Goal: Transaction & Acquisition: Subscribe to service/newsletter

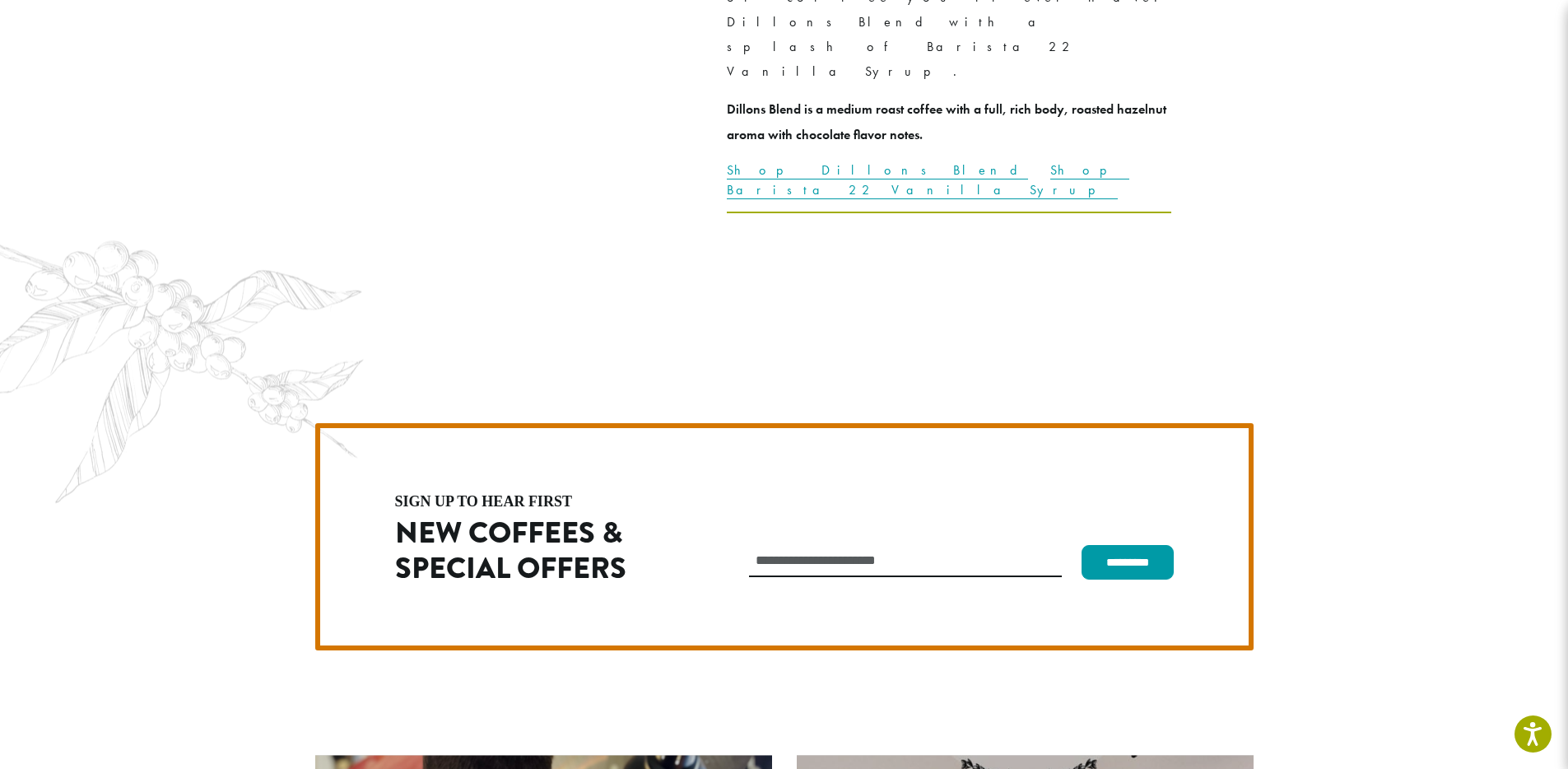
scroll to position [4599, 0]
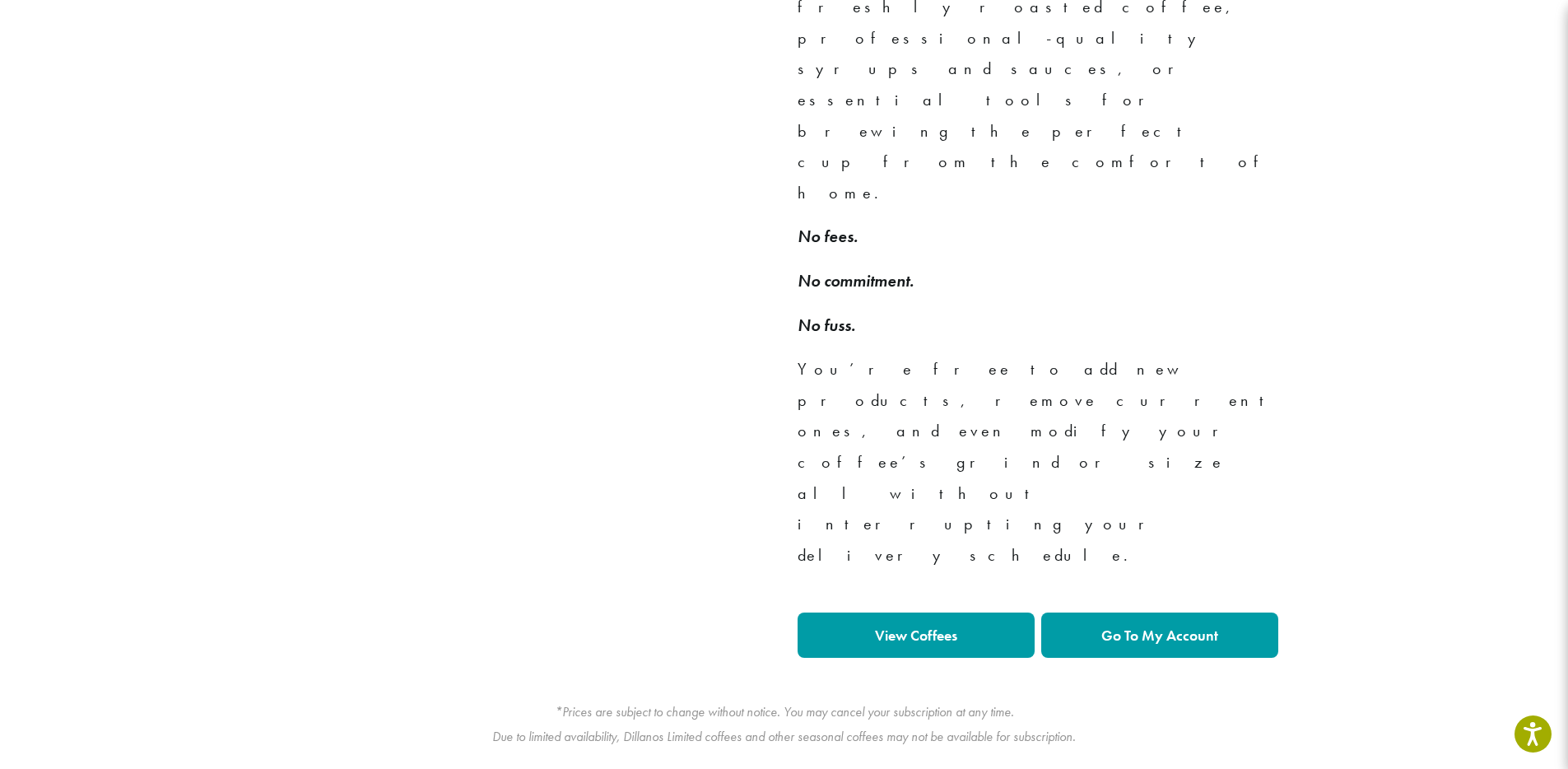
scroll to position [1231, 0]
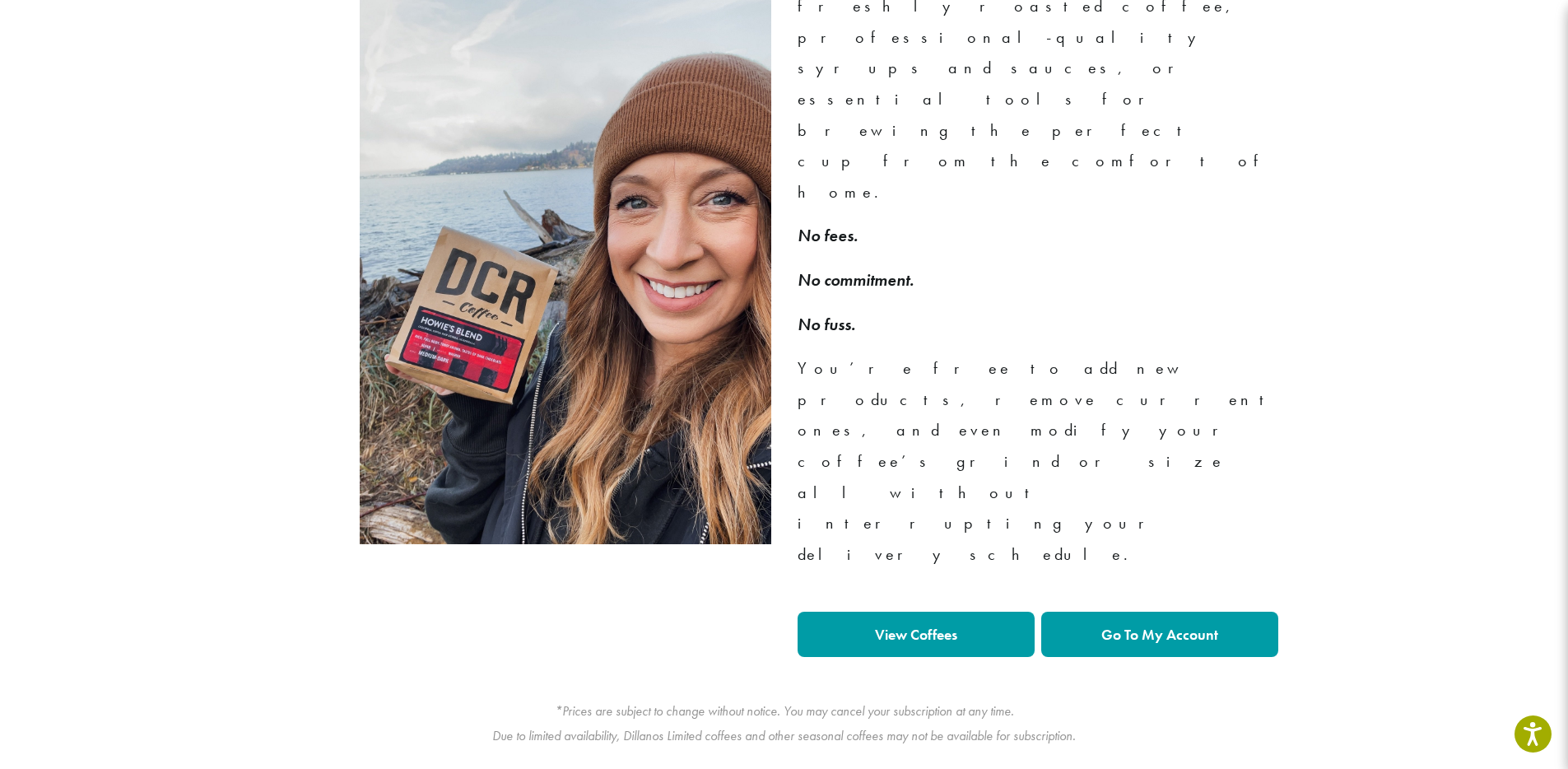
click at [965, 612] on link "View Coffees" at bounding box center [916, 634] width 237 height 45
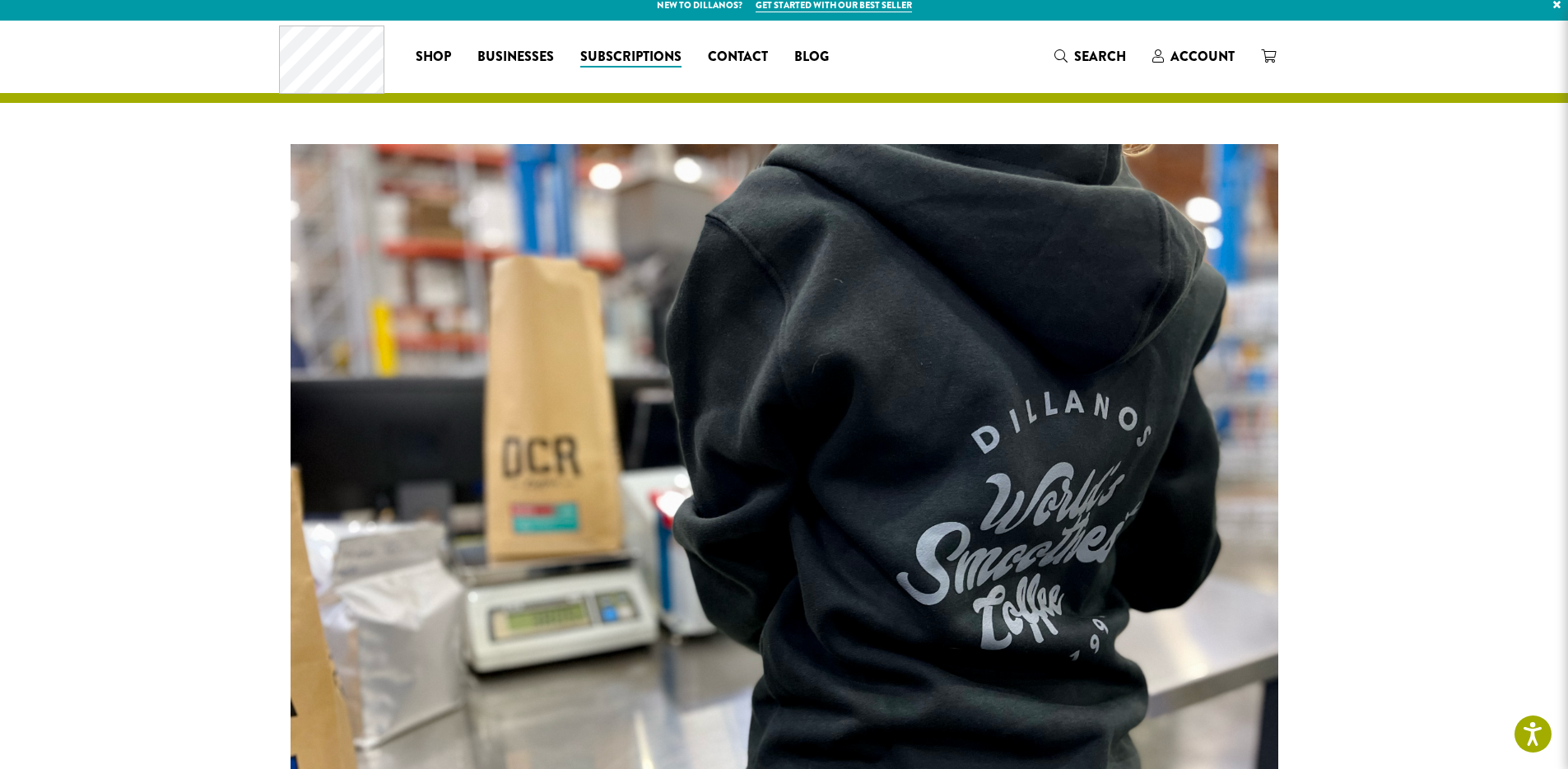
scroll to position [0, 0]
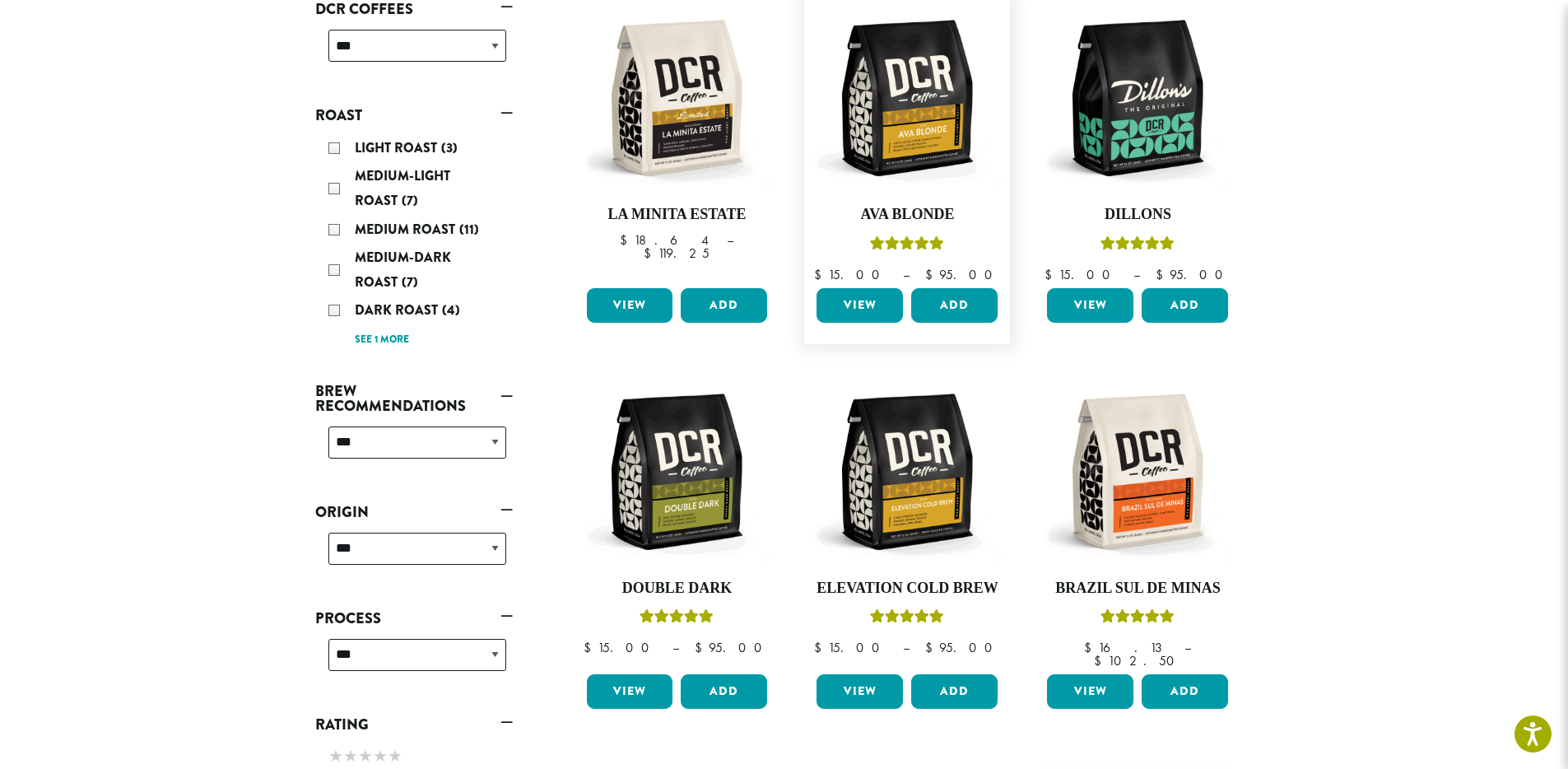
scroll to position [296, 0]
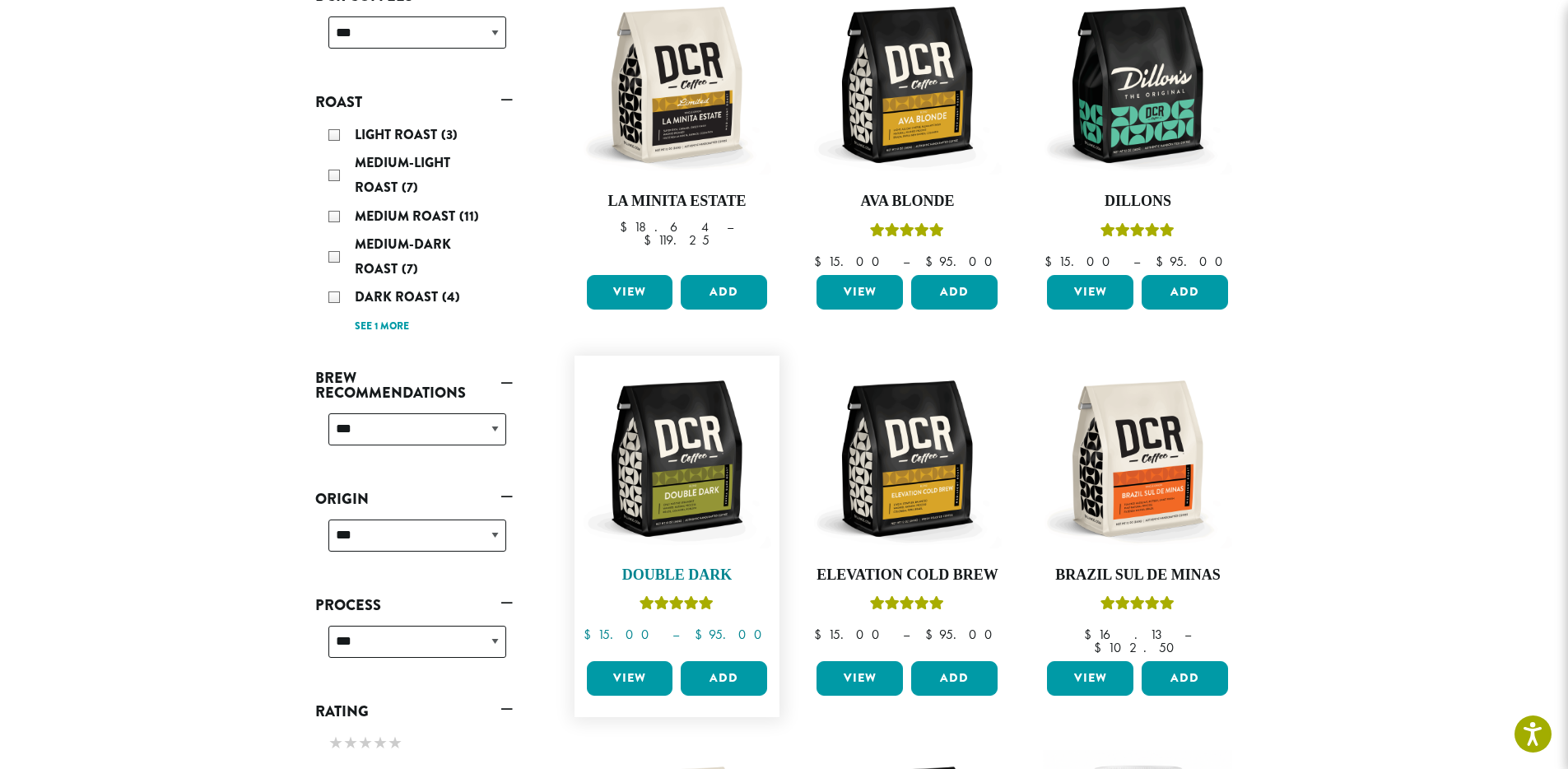
click at [718, 442] on img at bounding box center [677, 459] width 189 height 189
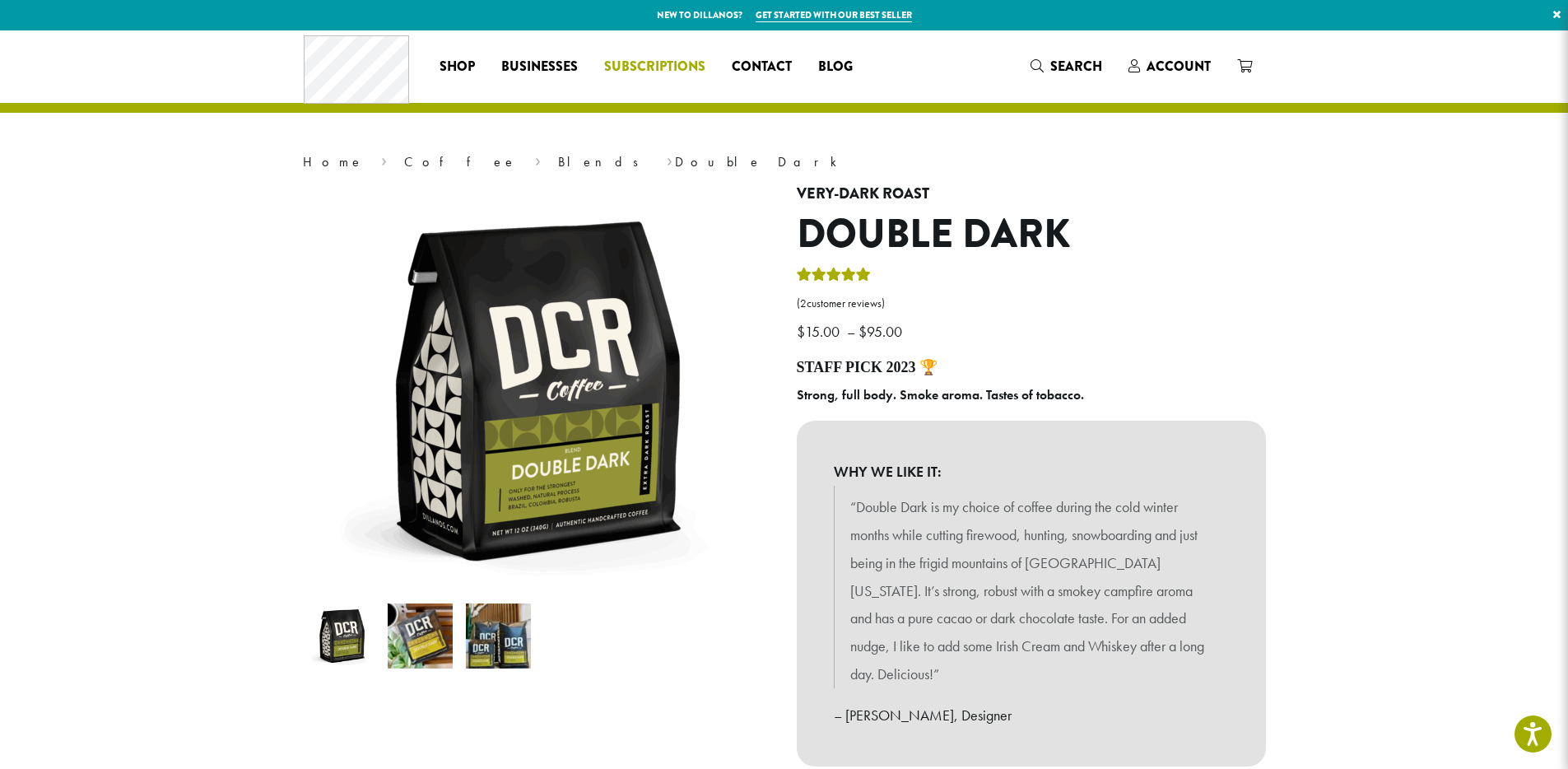
click at [663, 61] on span "Subscriptions" at bounding box center [656, 67] width 102 height 21
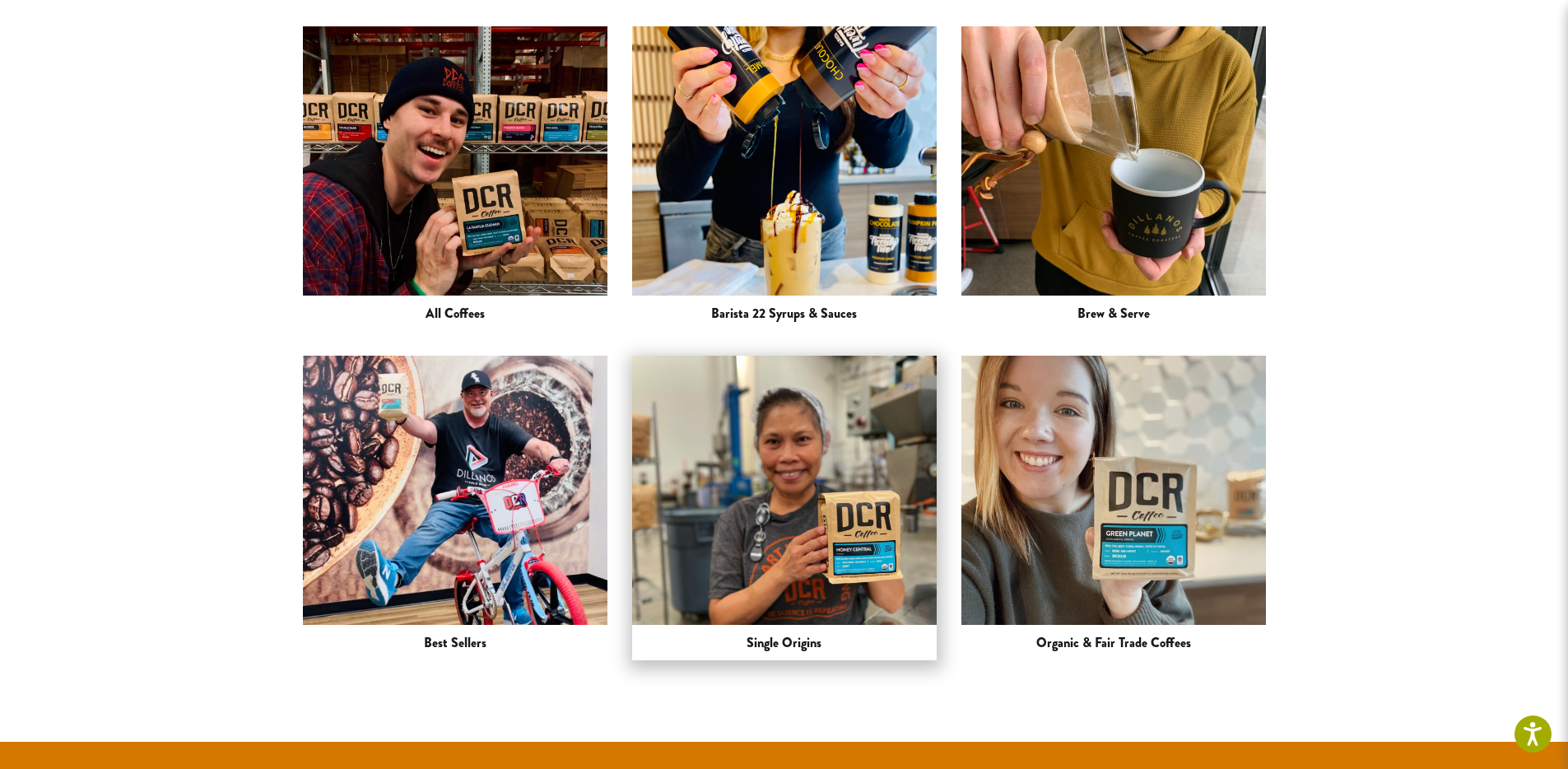
scroll to position [1732, 0]
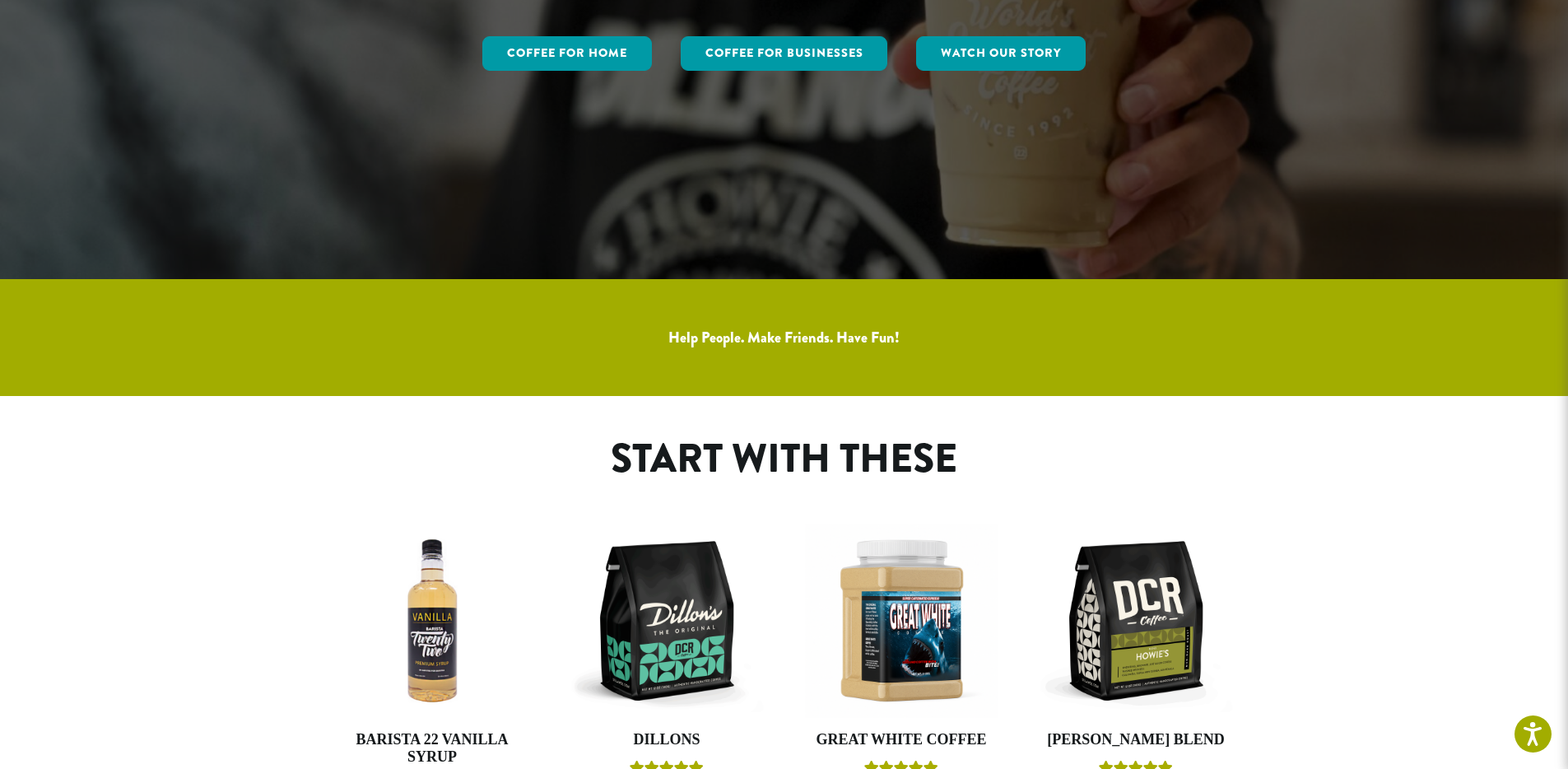
scroll to position [759, 0]
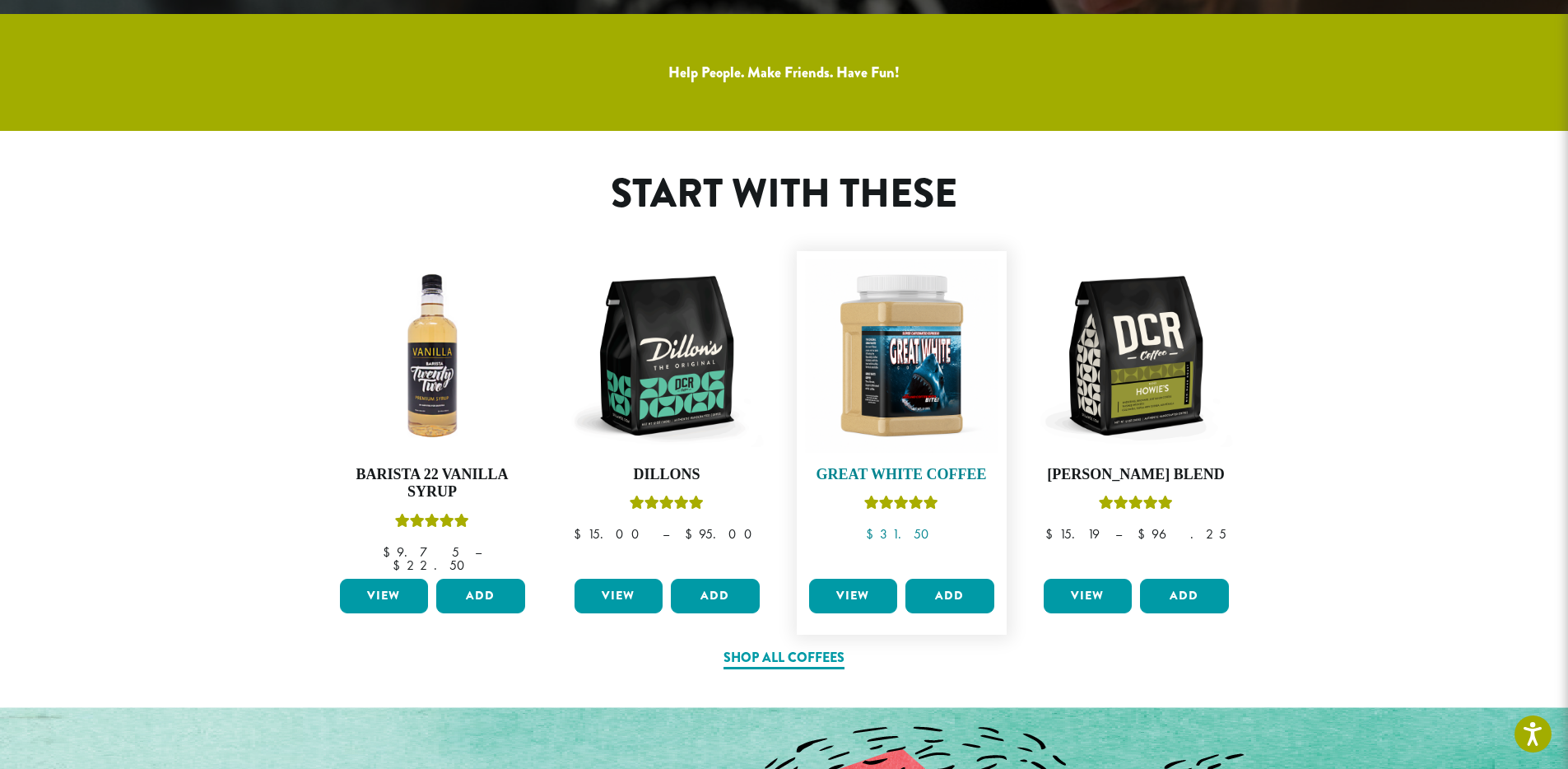
click at [942, 357] on img at bounding box center [902, 356] width 194 height 194
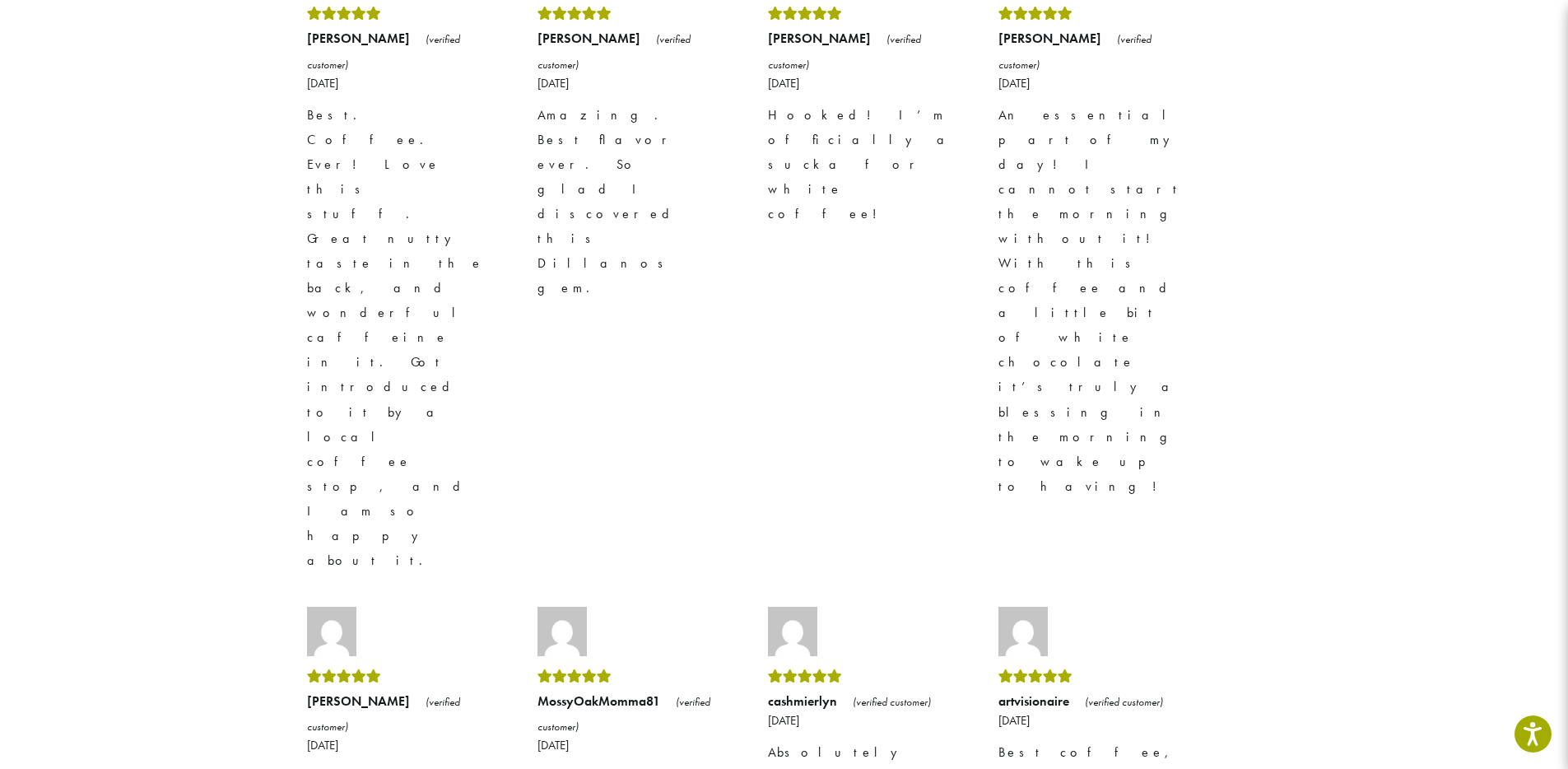
scroll to position [1039, 0]
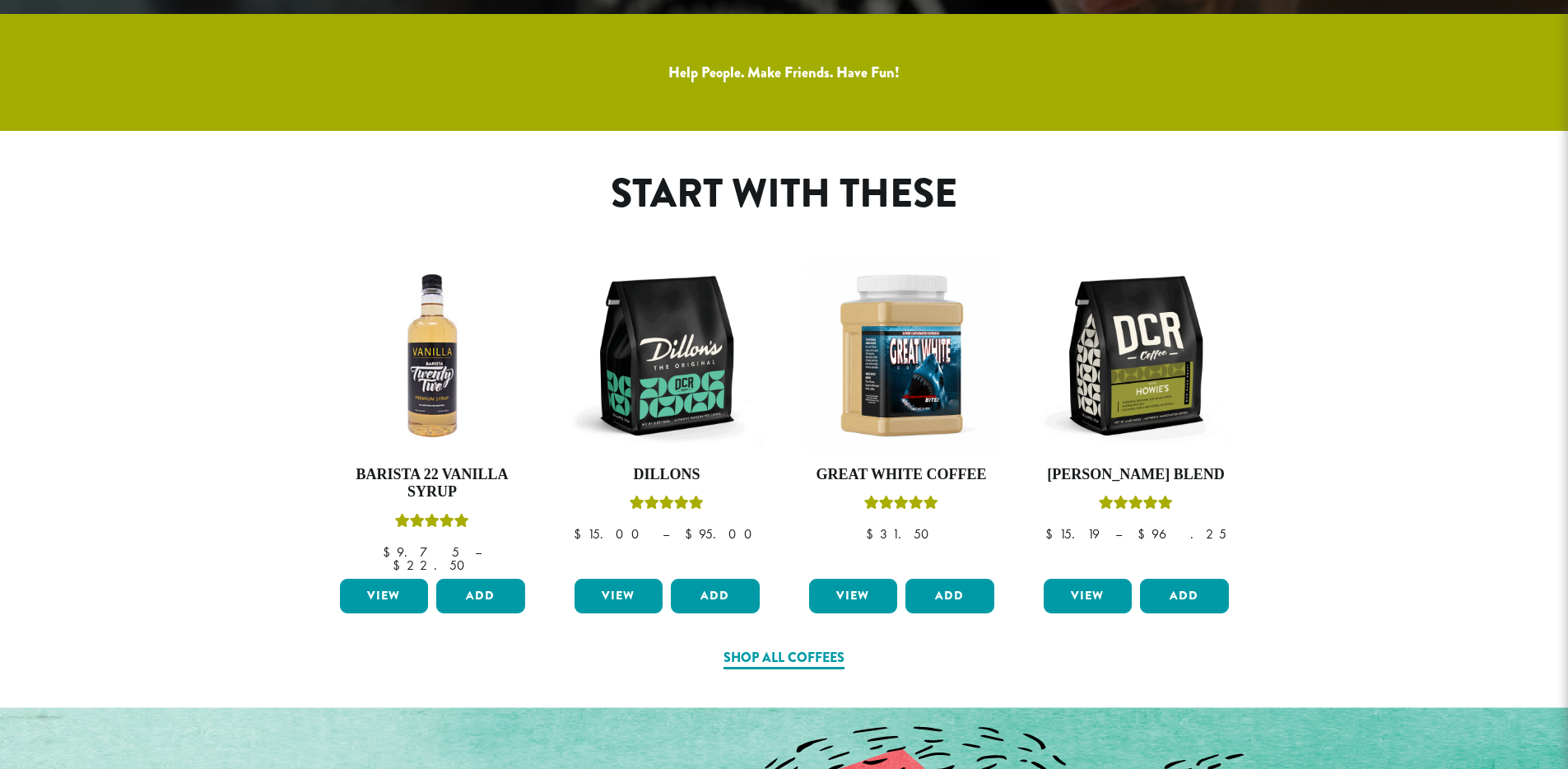
scroll to position [759, 0]
click at [478, 332] on img at bounding box center [433, 356] width 194 height 194
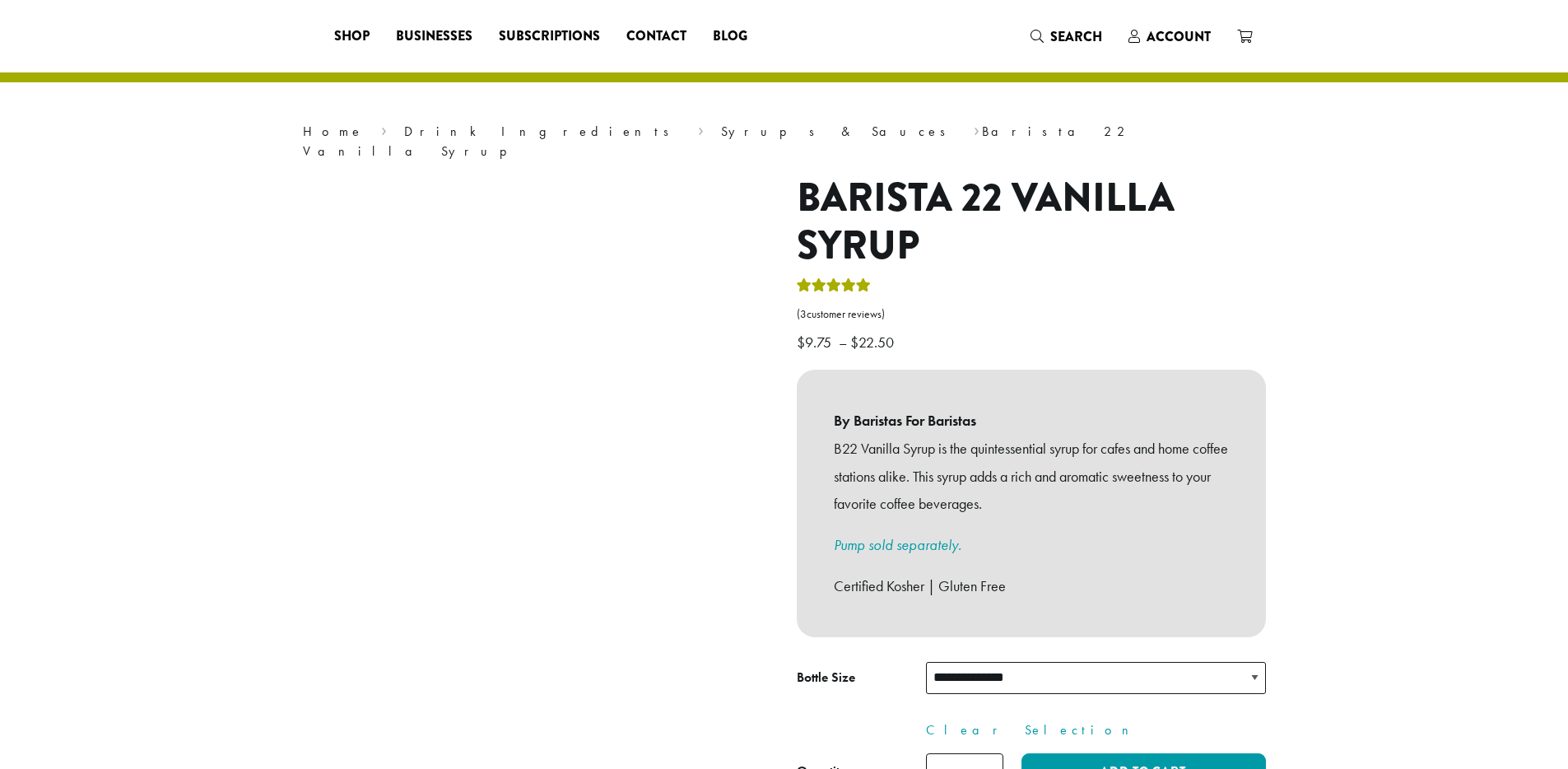
click at [648, 370] on img at bounding box center [538, 381] width 412 height 412
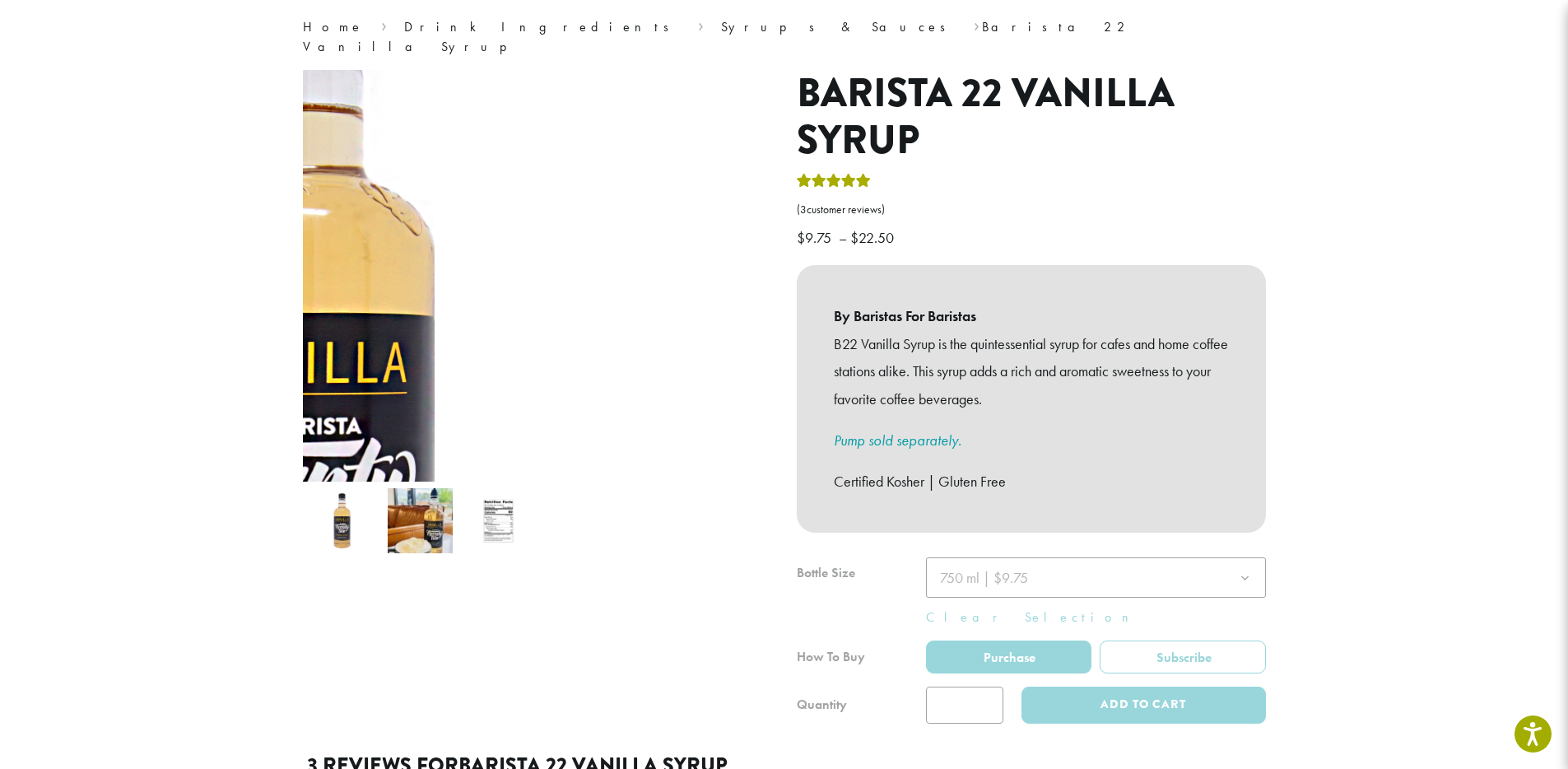
scroll to position [569, 0]
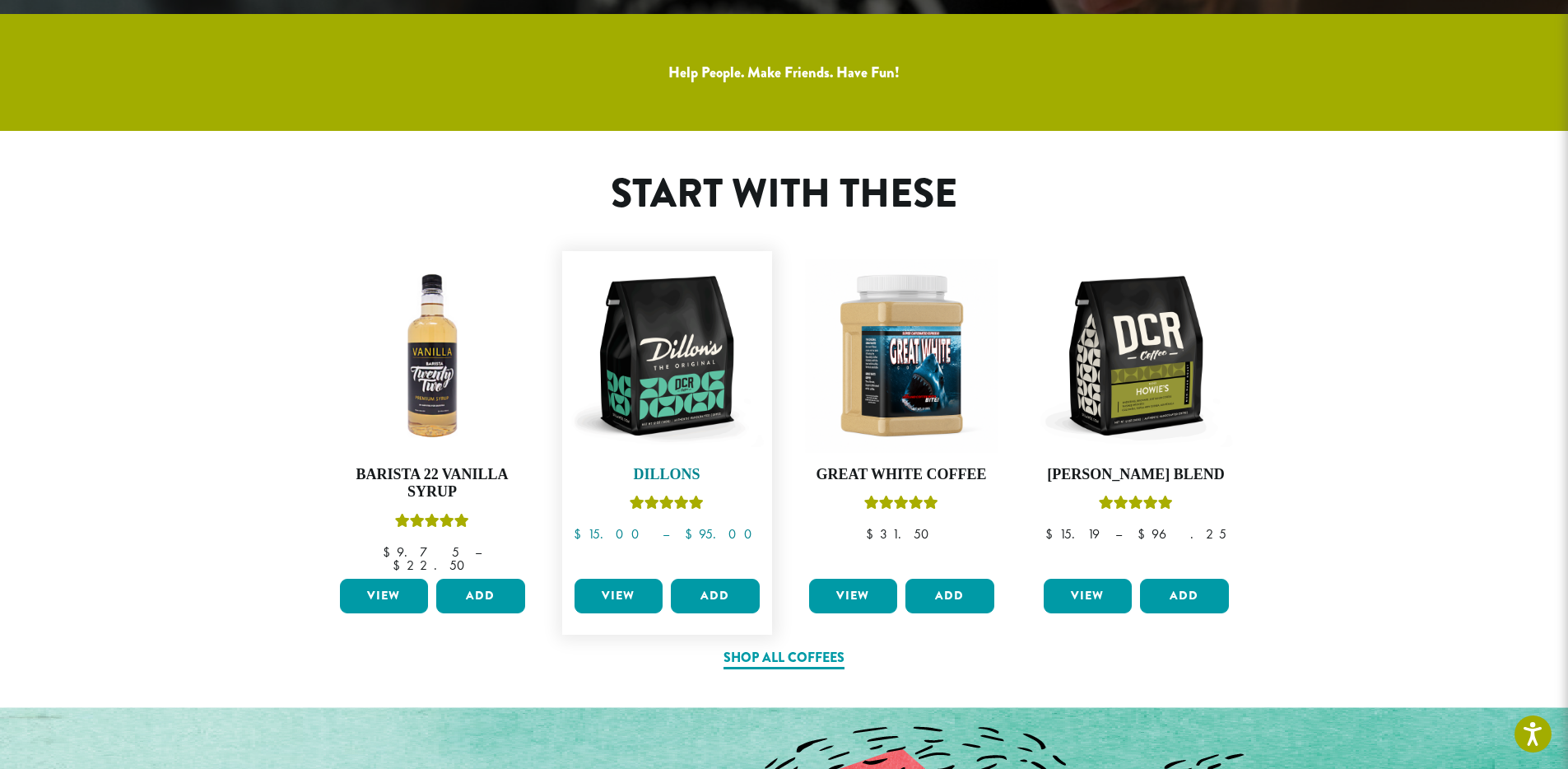
click at [712, 352] on img at bounding box center [667, 356] width 194 height 194
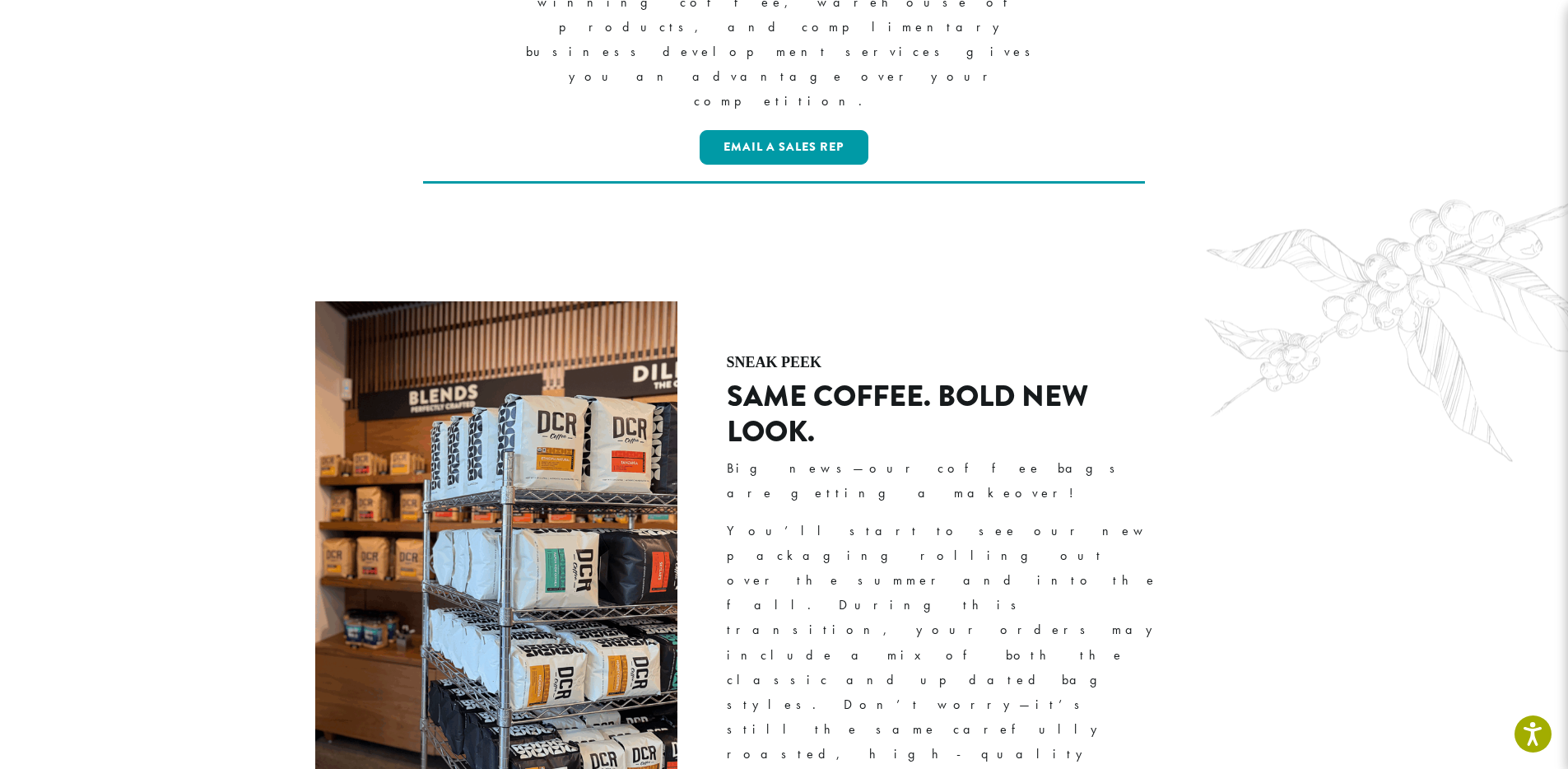
scroll to position [2046, 0]
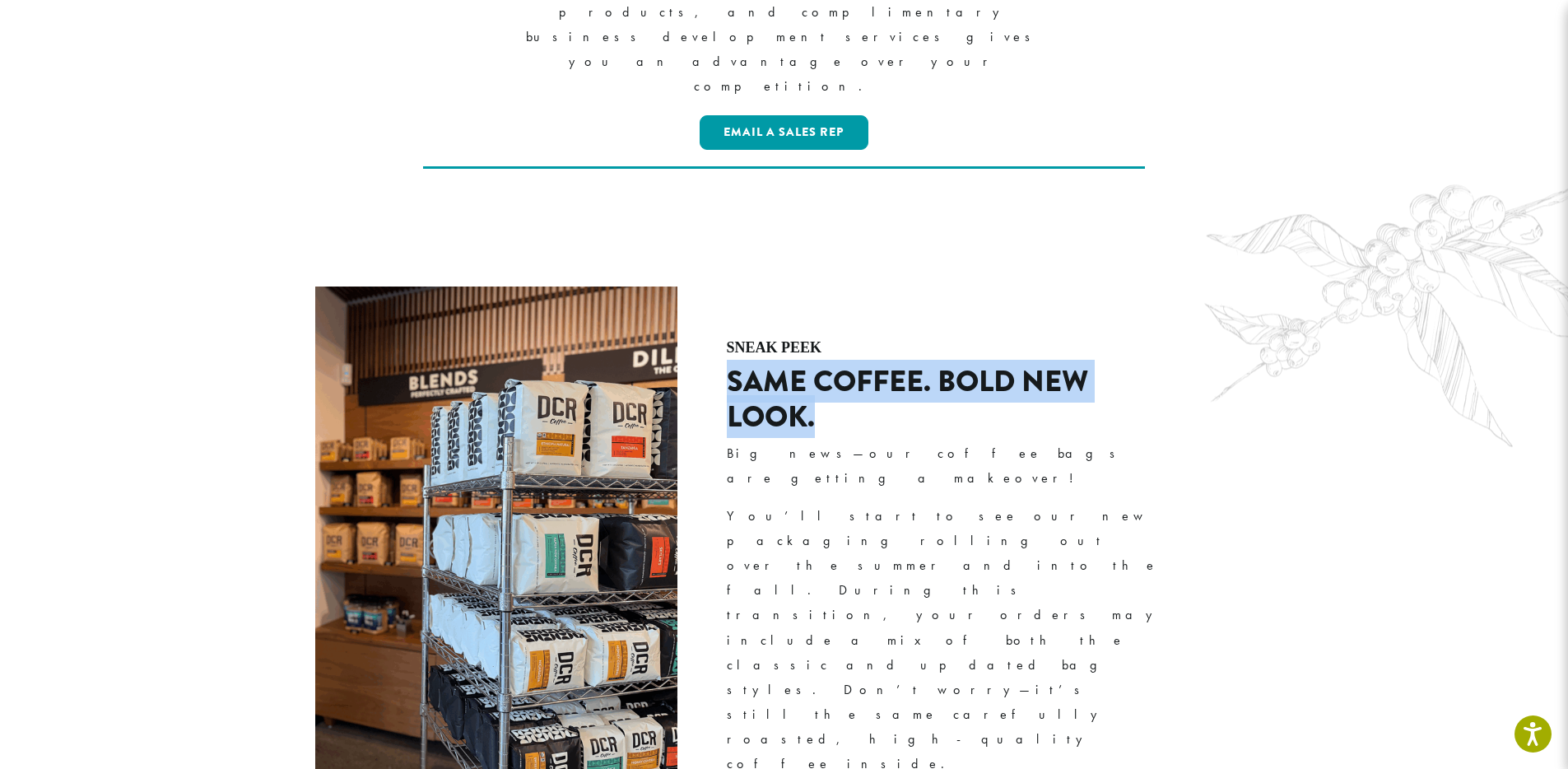
drag, startPoint x: 732, startPoint y: 185, endPoint x: 845, endPoint y: 227, distance: 120.6
click at [844, 364] on h2 "SAME COFFEE. BOLD NEW LOOK." at bounding box center [949, 399] width 444 height 70
click at [845, 364] on h2 "SAME COFFEE. BOLD NEW LOOK." at bounding box center [949, 399] width 444 height 70
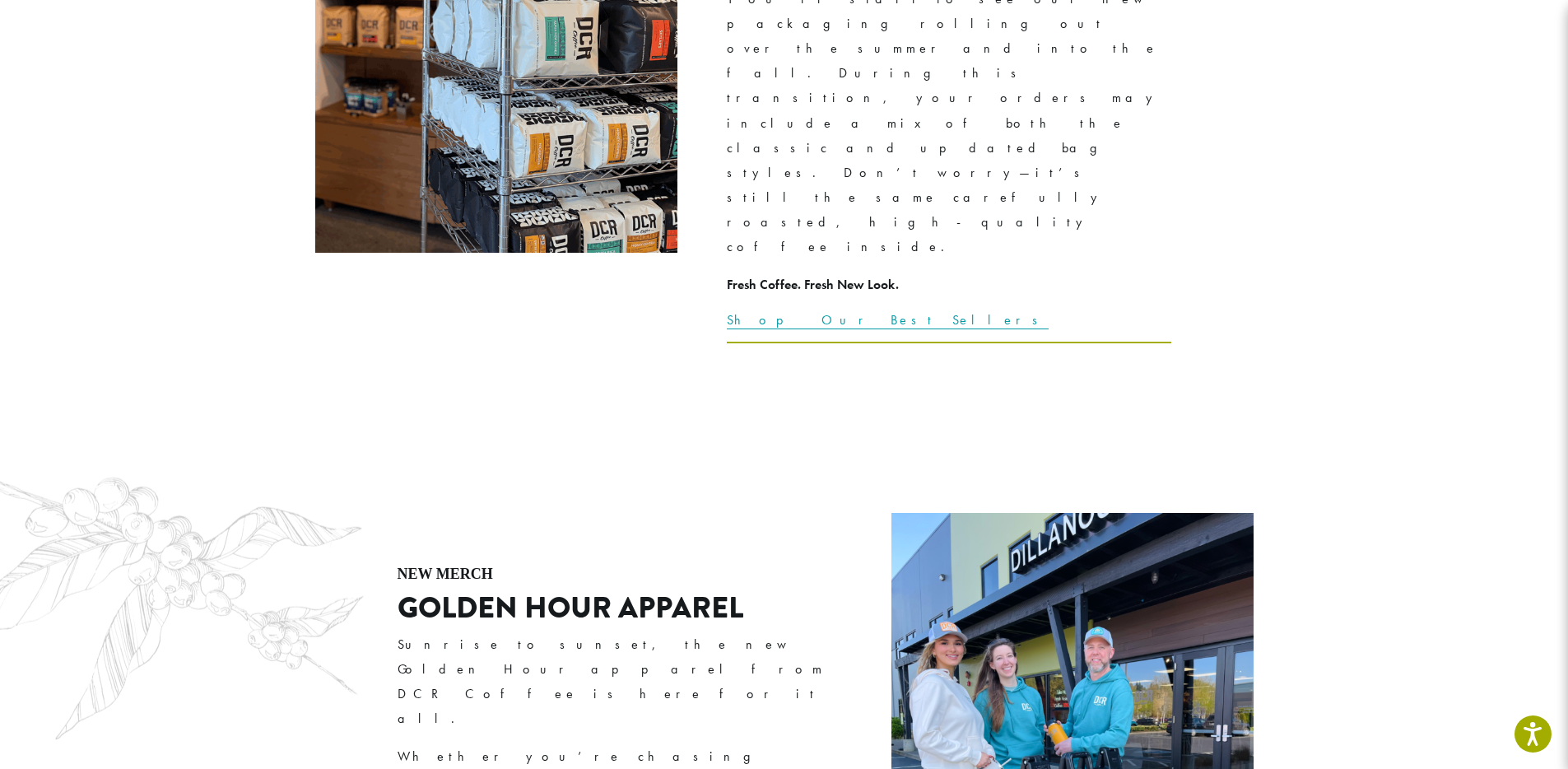
scroll to position [2564, 0]
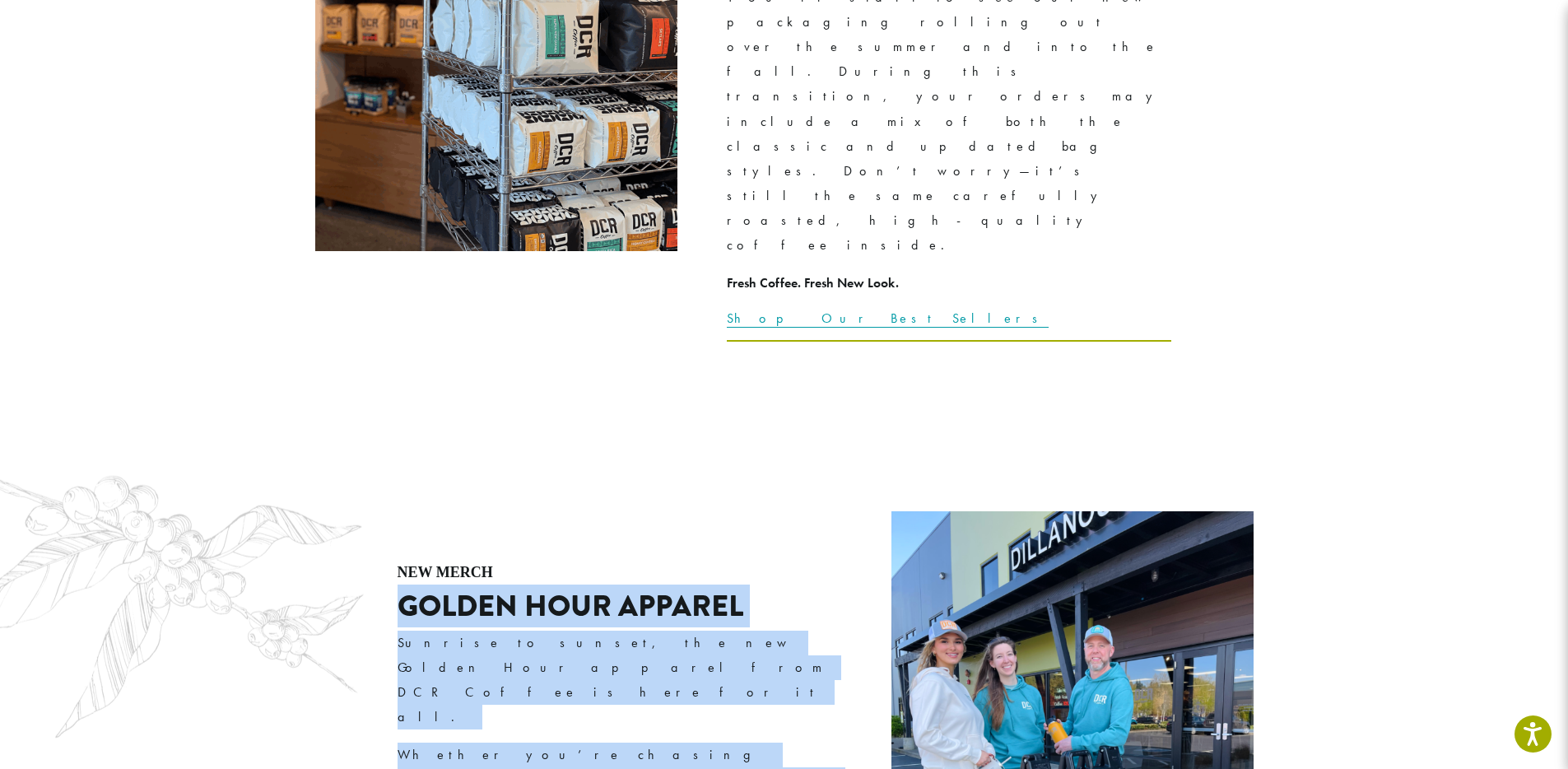
drag, startPoint x: 404, startPoint y: 219, endPoint x: 571, endPoint y: 385, distance: 235.5
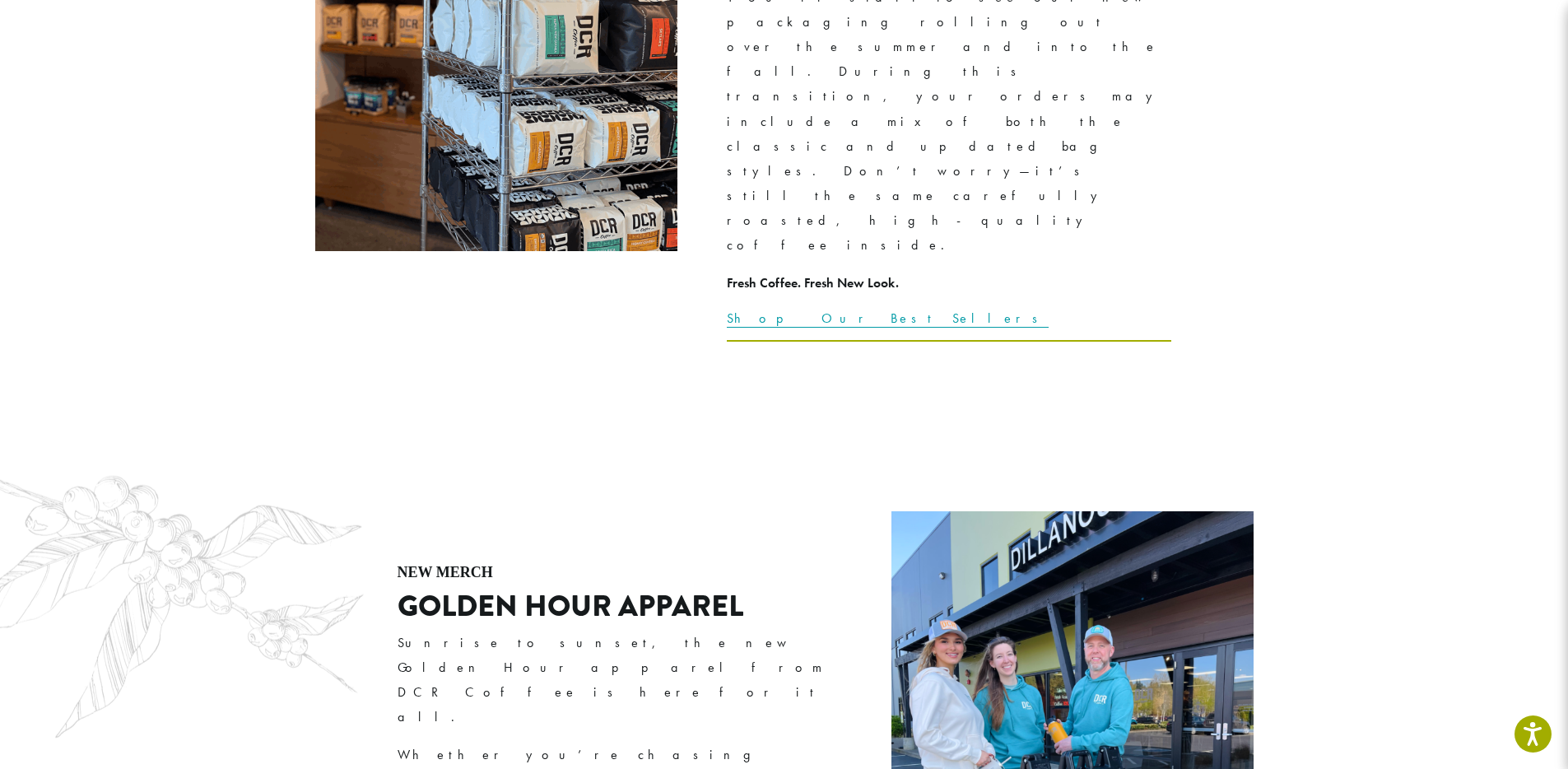
drag, startPoint x: 485, startPoint y: 360, endPoint x: 425, endPoint y: 344, distance: 62.1
drag, startPoint x: 422, startPoint y: 342, endPoint x: 547, endPoint y: 370, distance: 128.1
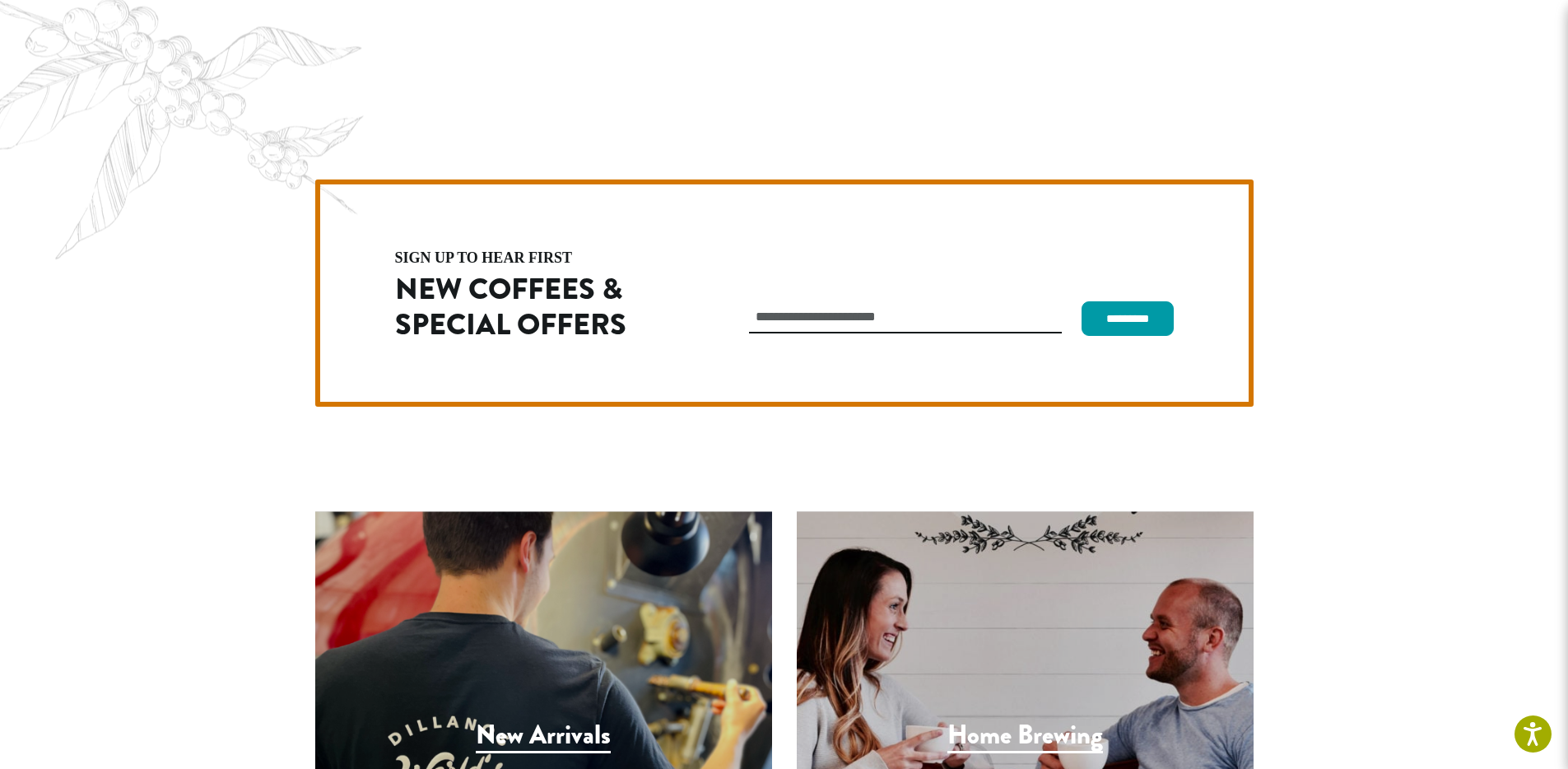
scroll to position [4653, 0]
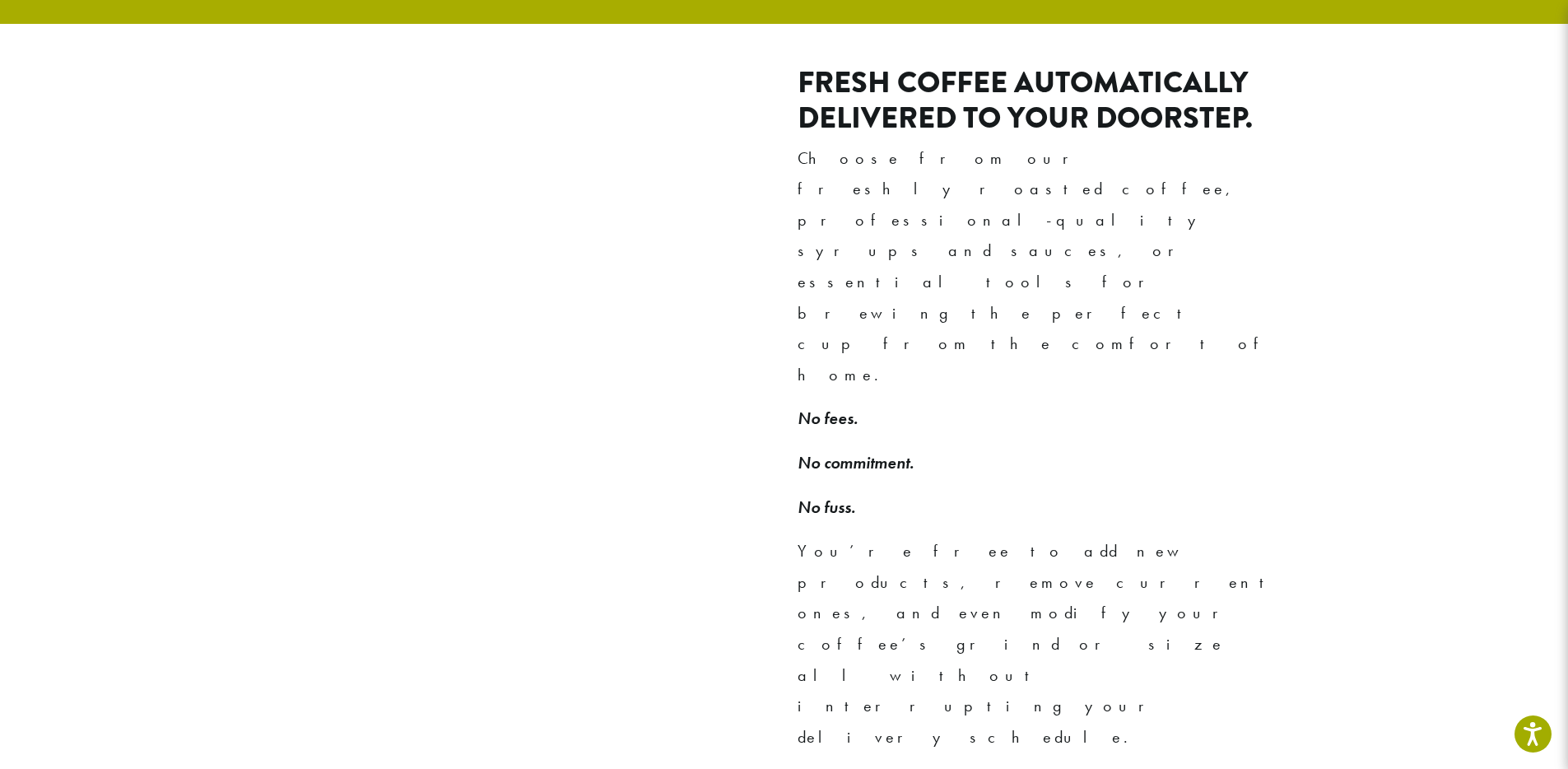
scroll to position [1069, 0]
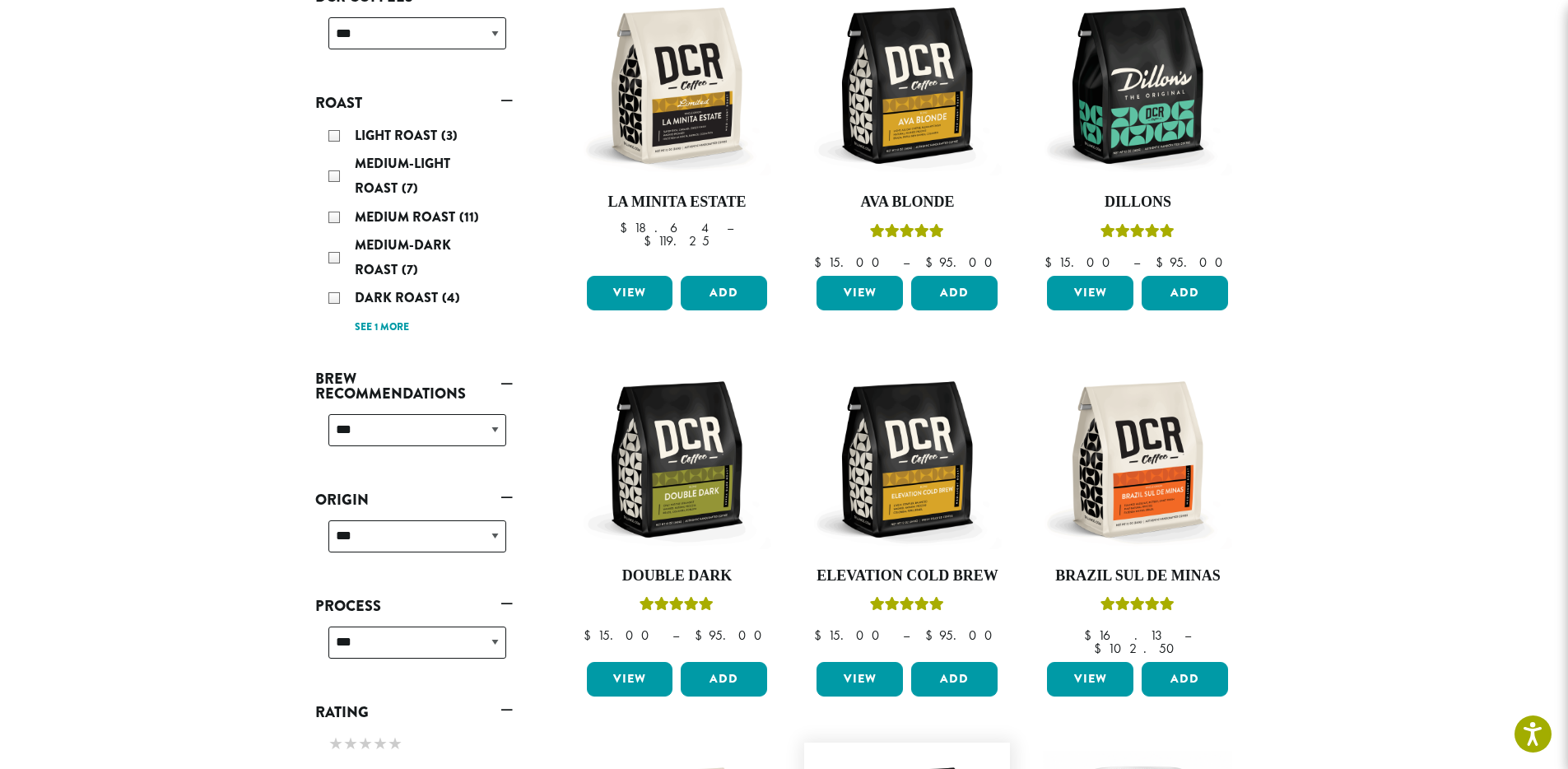
scroll to position [793, 0]
